Goal: Find specific page/section: Find specific page/section

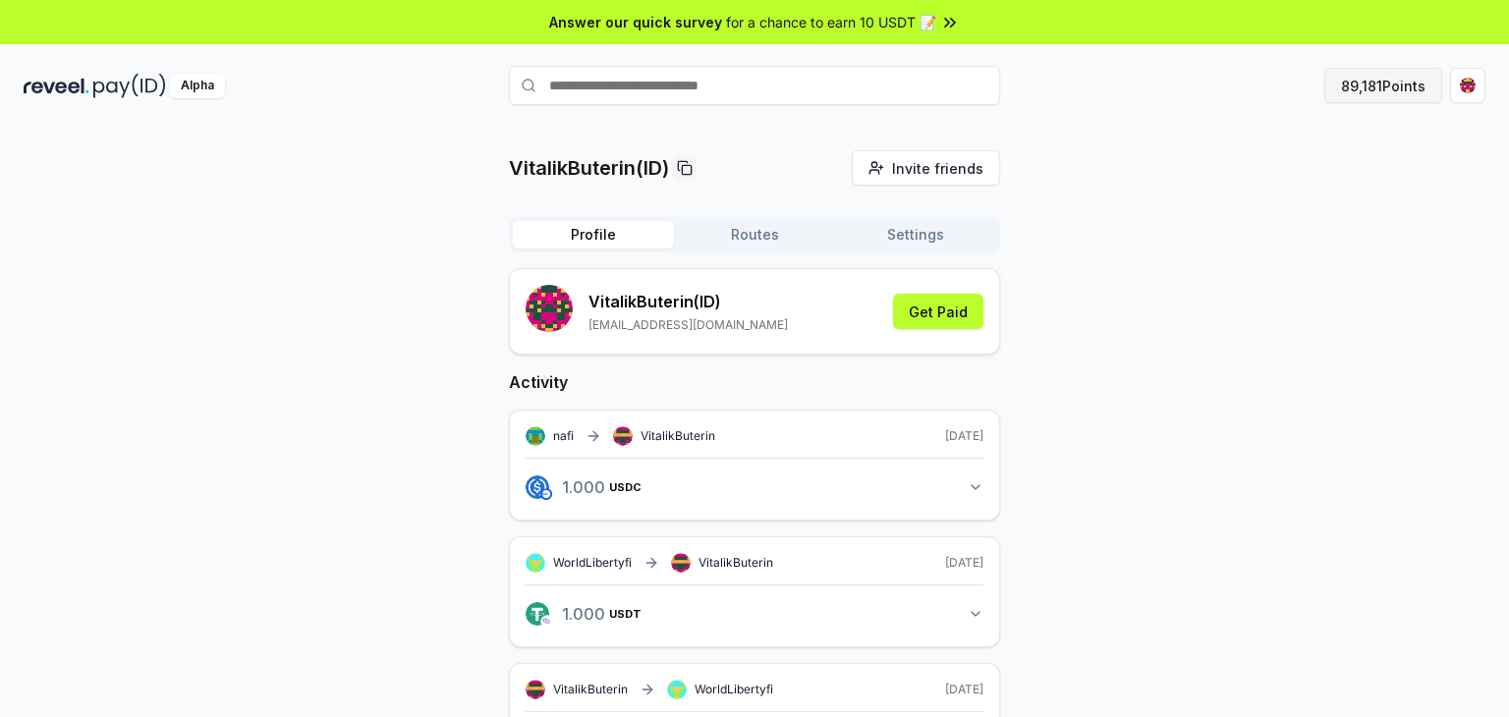
click at [1356, 95] on button "89,181 Points" at bounding box center [1383, 85] width 118 height 35
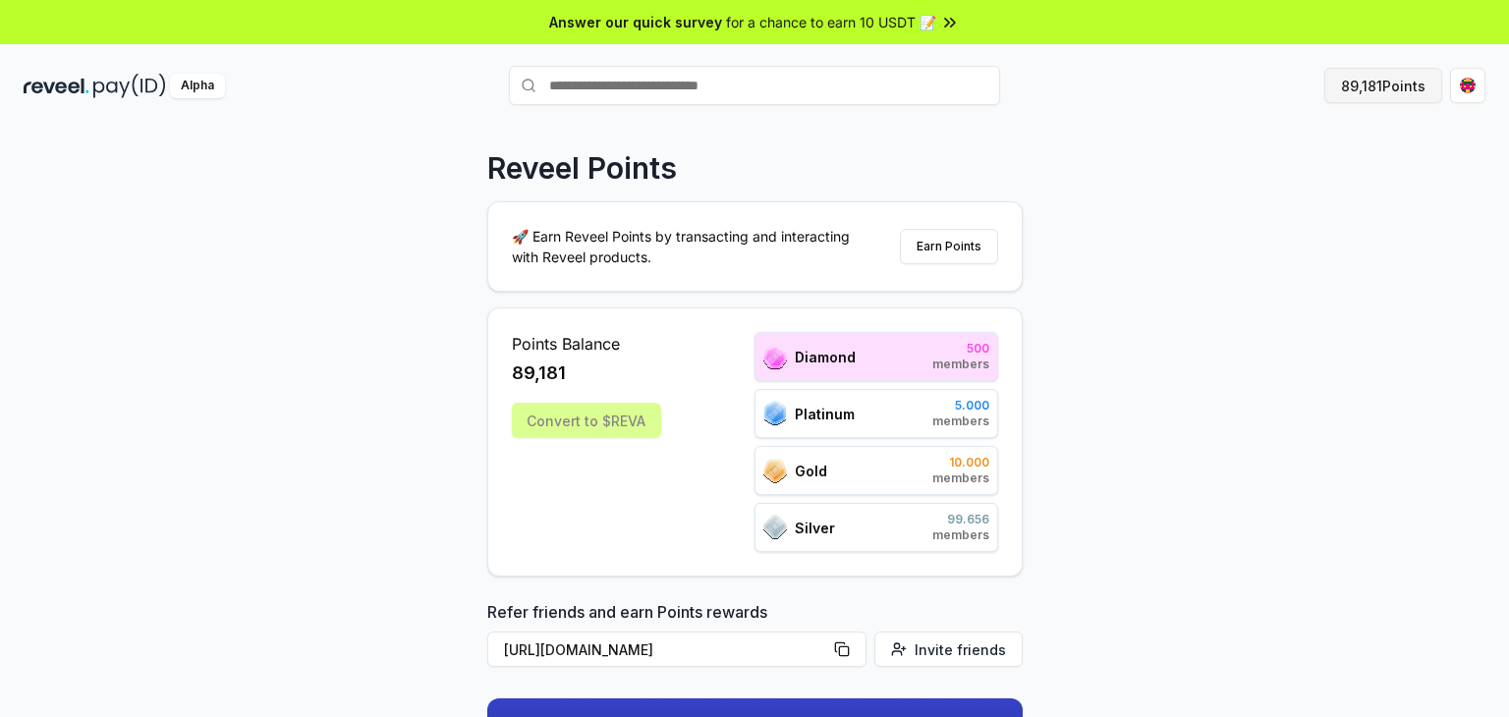
click at [1387, 77] on button "89,181 Points" at bounding box center [1383, 85] width 118 height 35
